Goal: Navigation & Orientation: Find specific page/section

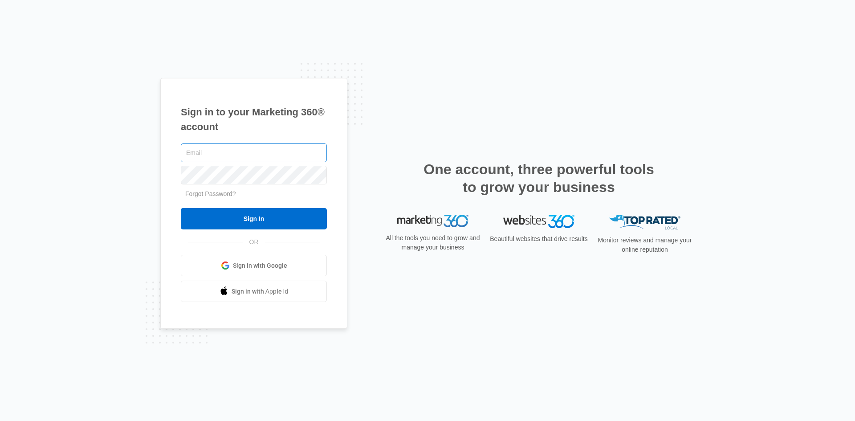
click at [194, 155] on input "text" at bounding box center [254, 152] width 146 height 19
type input "[EMAIL_ADDRESS][DOMAIN_NAME]"
click at [181, 208] on input "Sign In" at bounding box center [254, 218] width 146 height 21
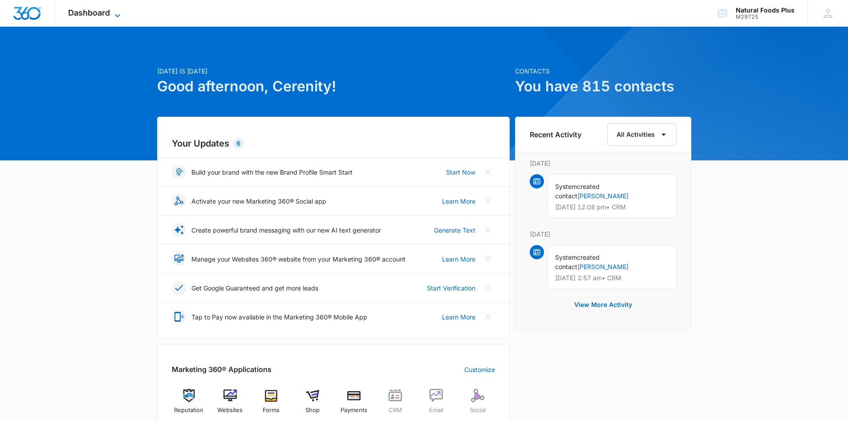
click at [118, 12] on icon at bounding box center [117, 15] width 11 height 11
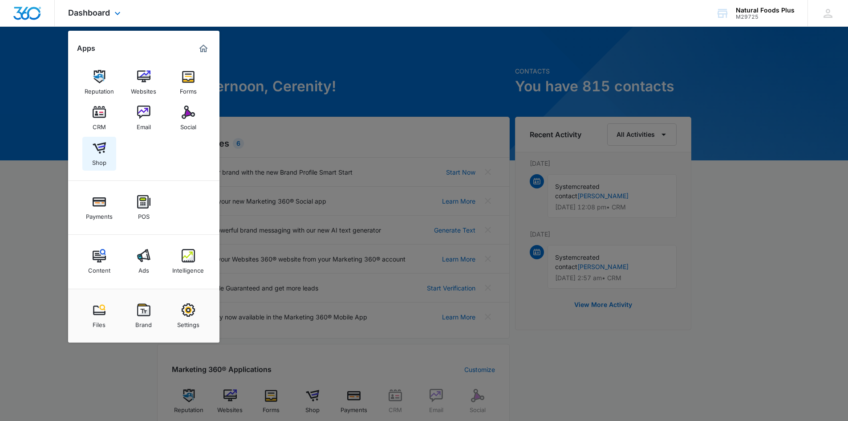
click at [106, 146] on link "Shop" at bounding box center [99, 154] width 34 height 34
